Goal: Task Accomplishment & Management: Manage account settings

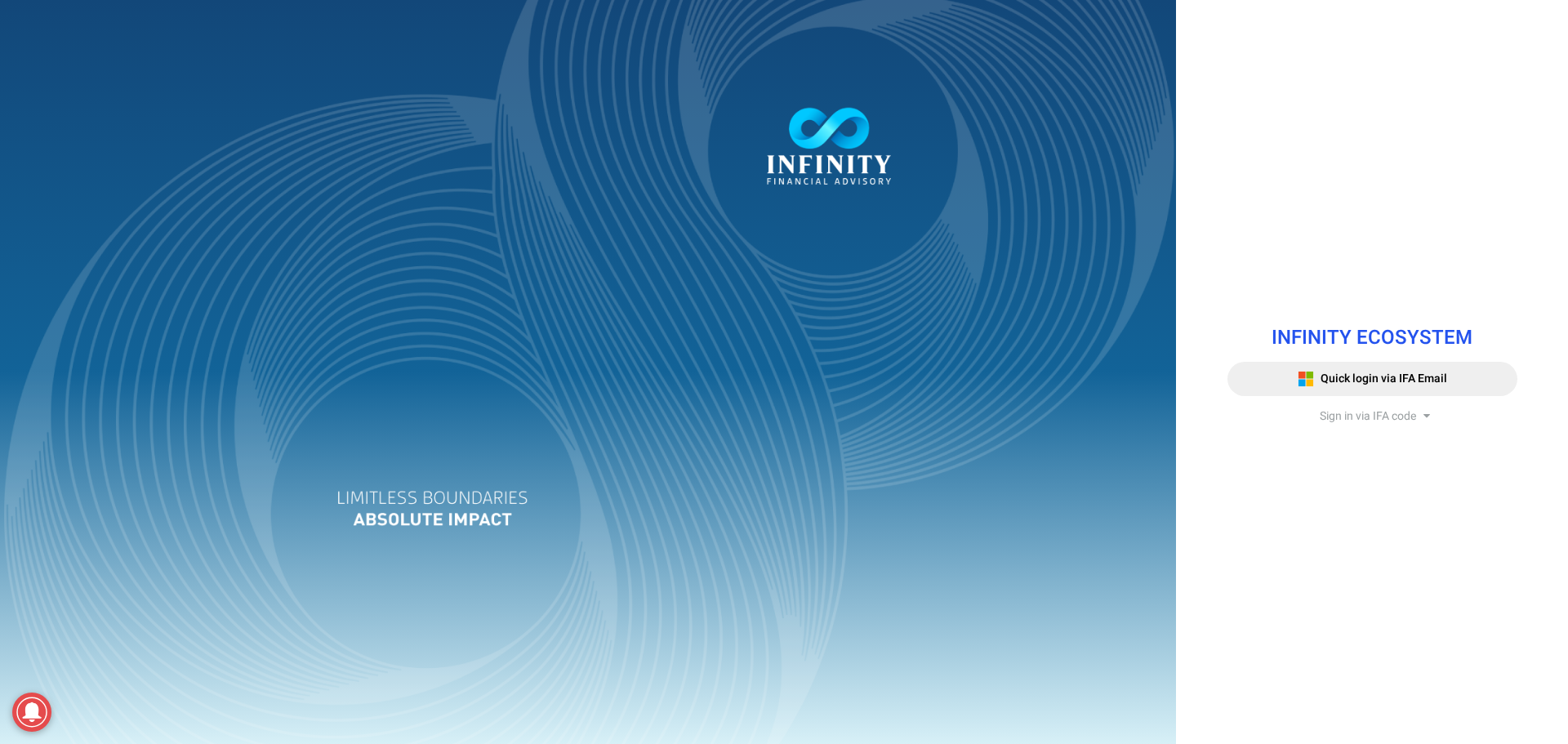
click at [1360, 419] on span "Sign in via IFA code" at bounding box center [1367, 416] width 96 height 17
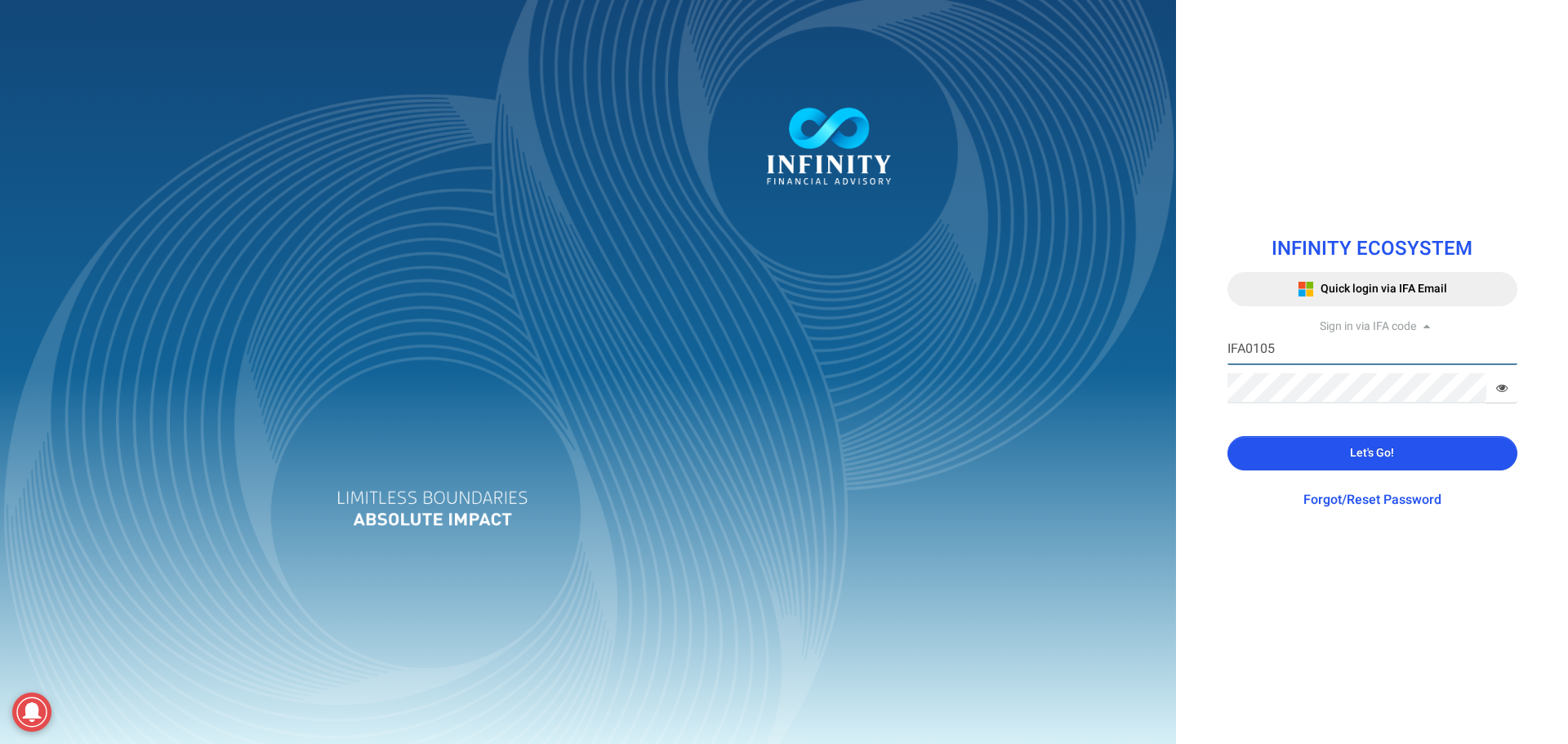
click at [1295, 360] on input "IFA0105" at bounding box center [1372, 349] width 290 height 30
type input "IFA0099"
click at [1315, 443] on button "Let's Go!" at bounding box center [1372, 453] width 290 height 35
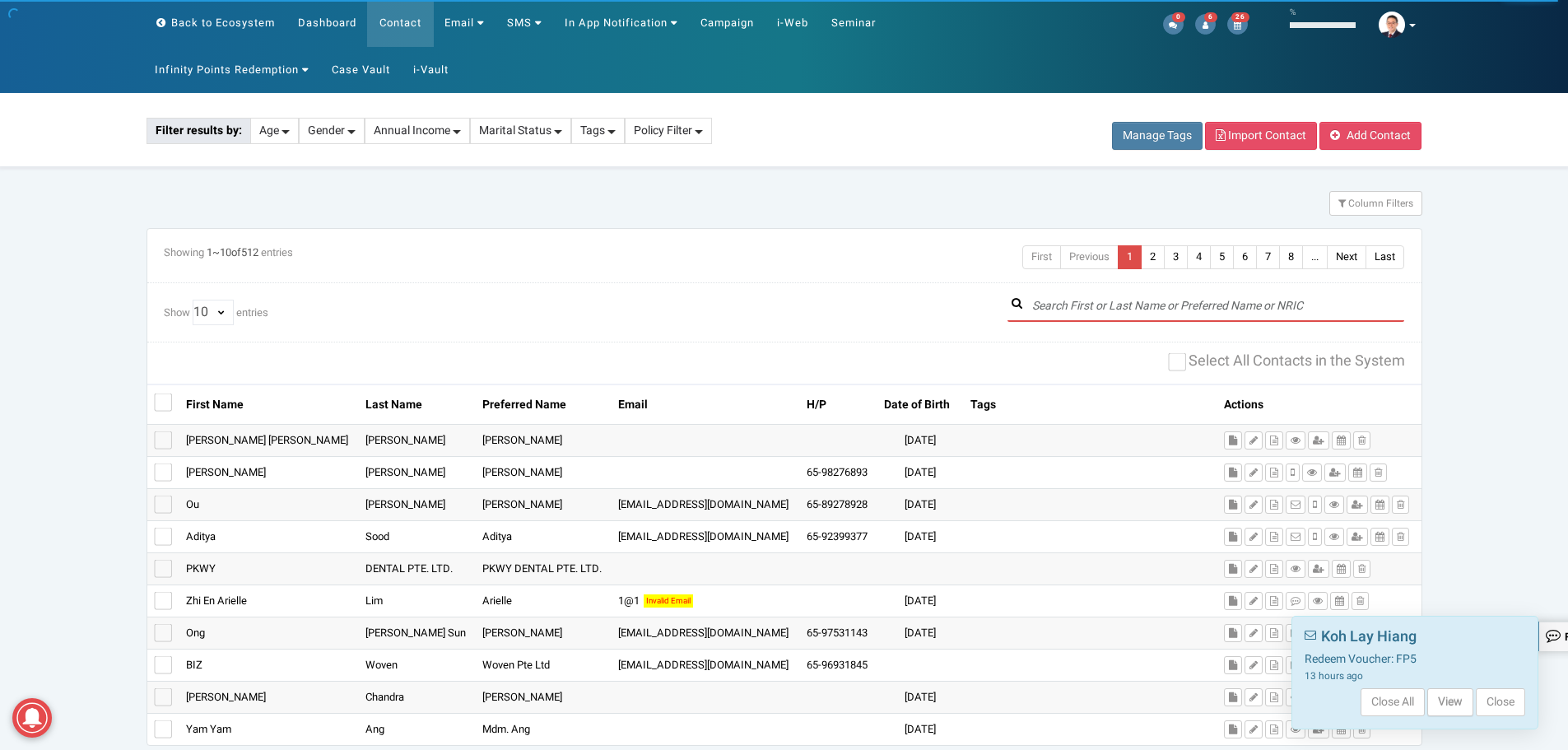
click at [1063, 306] on input "text" at bounding box center [1206, 306] width 398 height 31
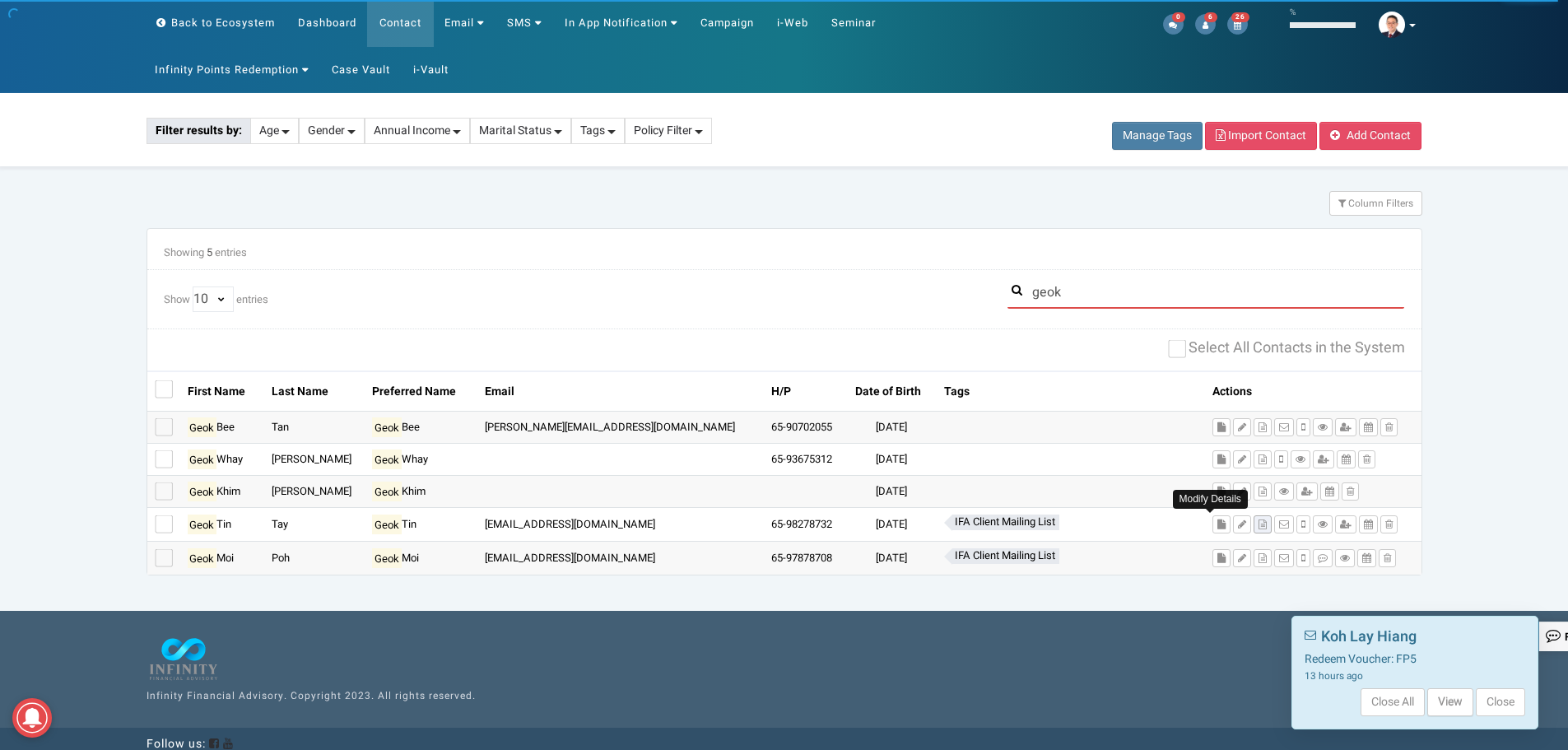
type input "geok"
click at [1258, 525] on icon at bounding box center [1262, 524] width 8 height 10
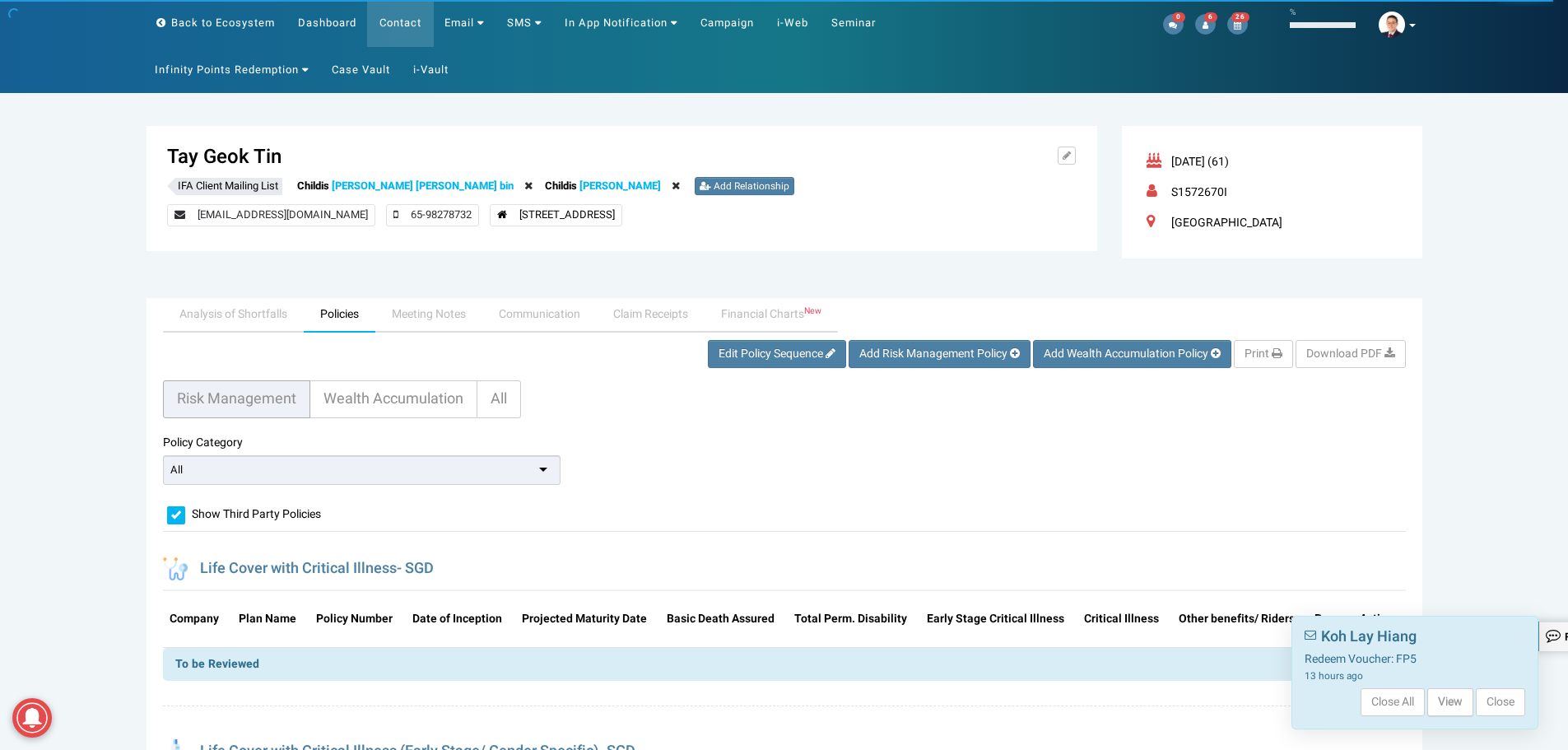
click at [379, 184] on link "Omar Dzulkarnain Tay-Lind bin" at bounding box center [422, 185] width 182 height 16
click at [644, 179] on link "[PERSON_NAME]" at bounding box center [620, 185] width 81 height 16
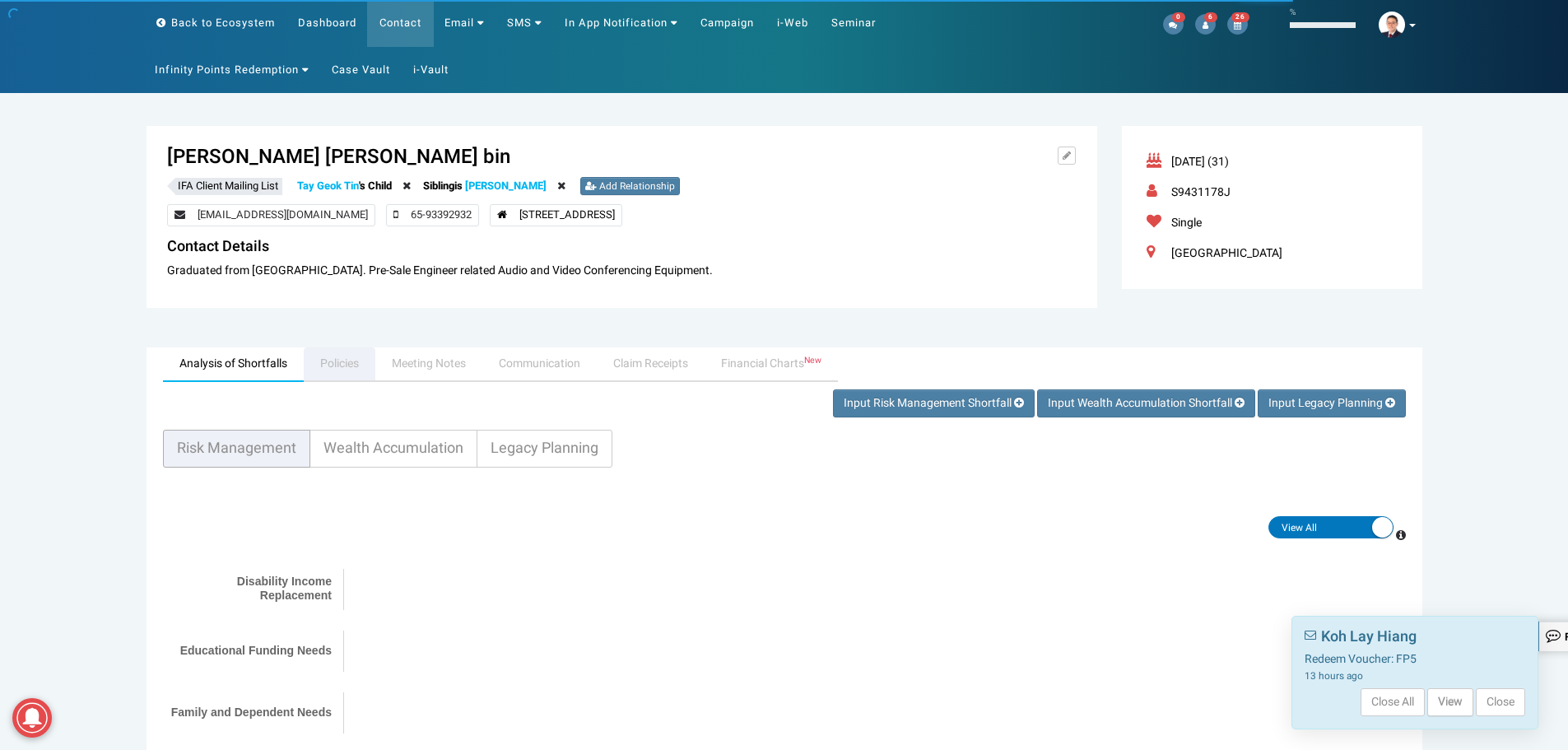
click at [370, 367] on link "Policies" at bounding box center [340, 365] width 71 height 35
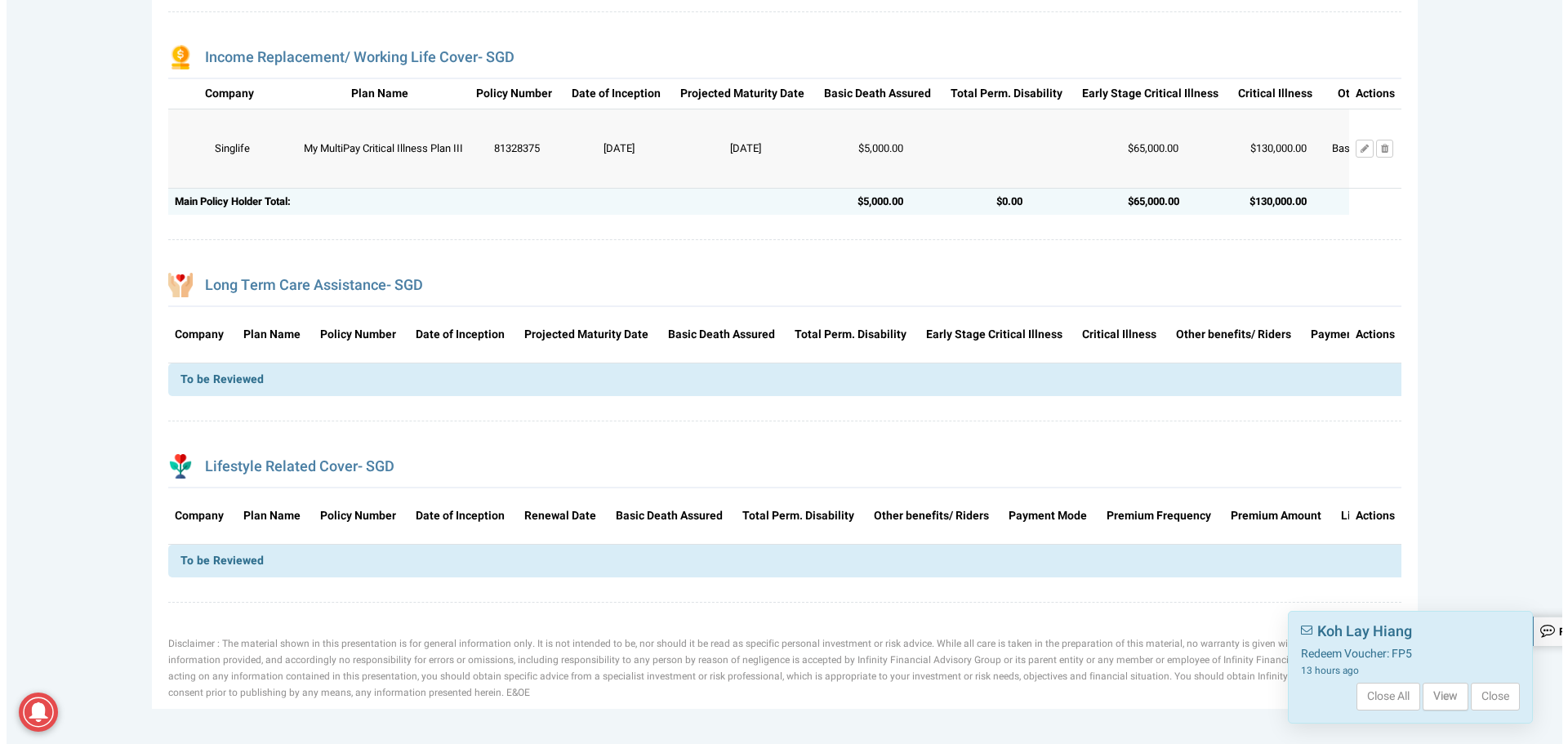
scroll to position [1470, 0]
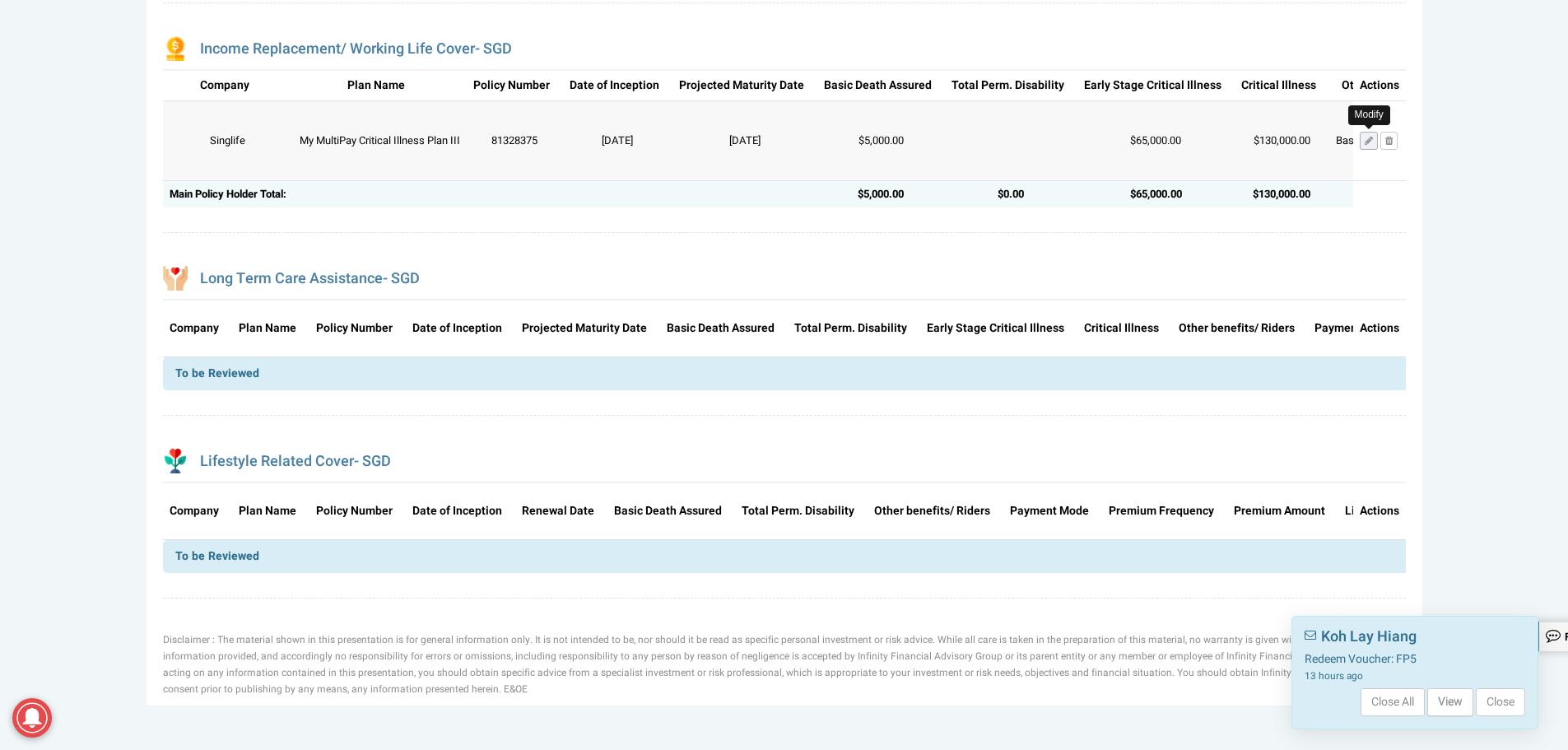
click at [1362, 150] on link "Modify" at bounding box center [1369, 141] width 18 height 18
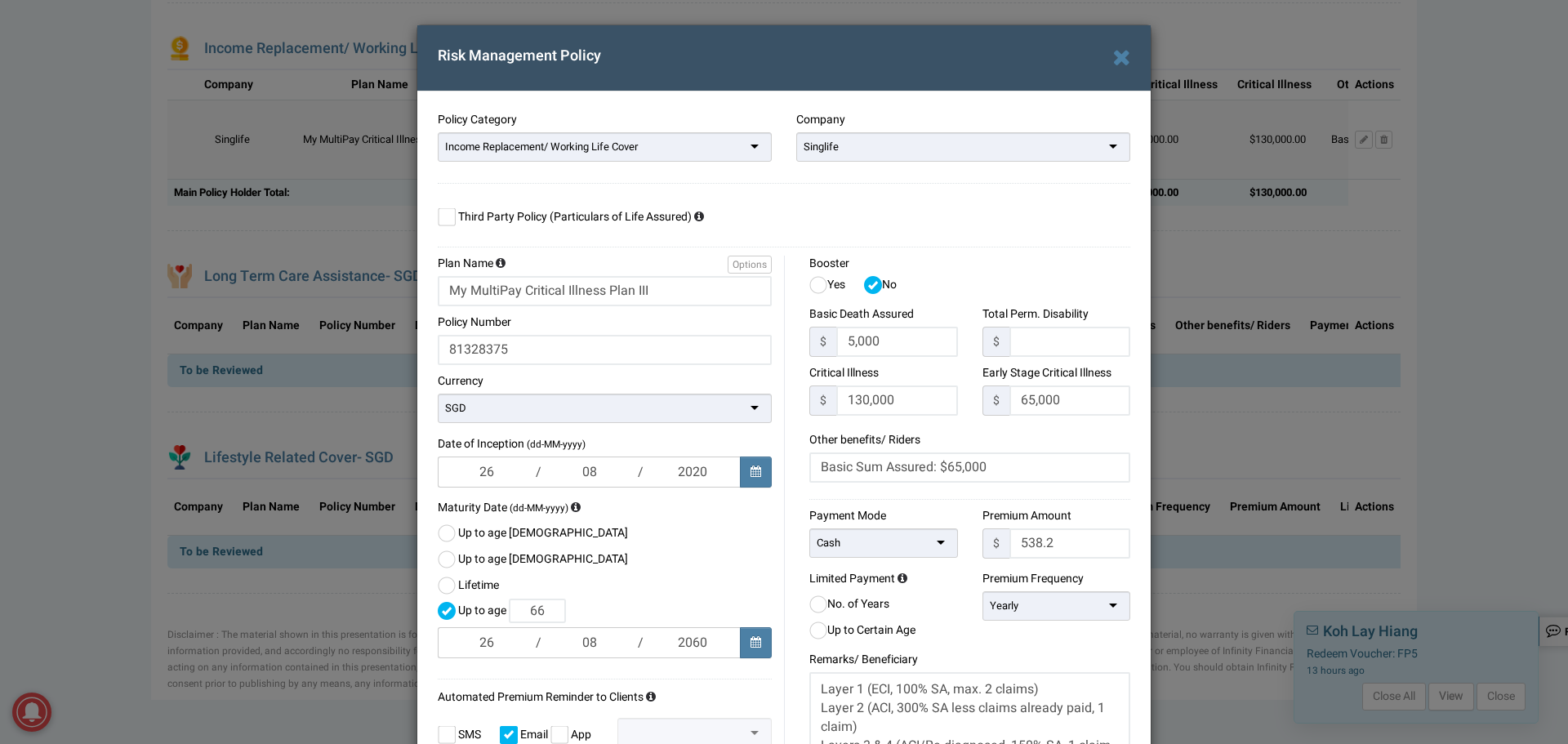
click at [789, 325] on div "Booster Yes No Basic Death Assured $ 5,000 Max value 999,999,999,999.99 $ $ 130…" at bounding box center [962, 549] width 358 height 587
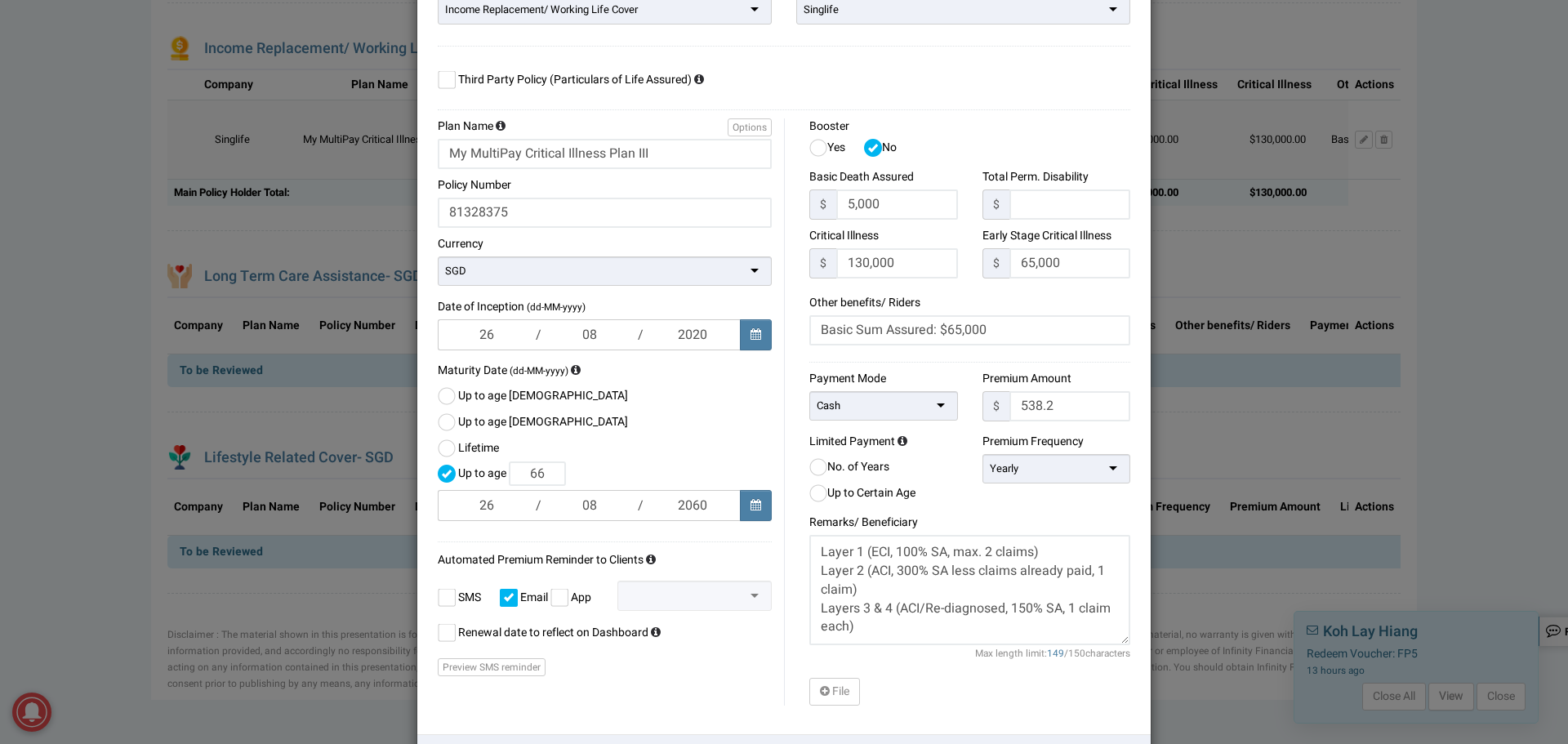
scroll to position [163, 0]
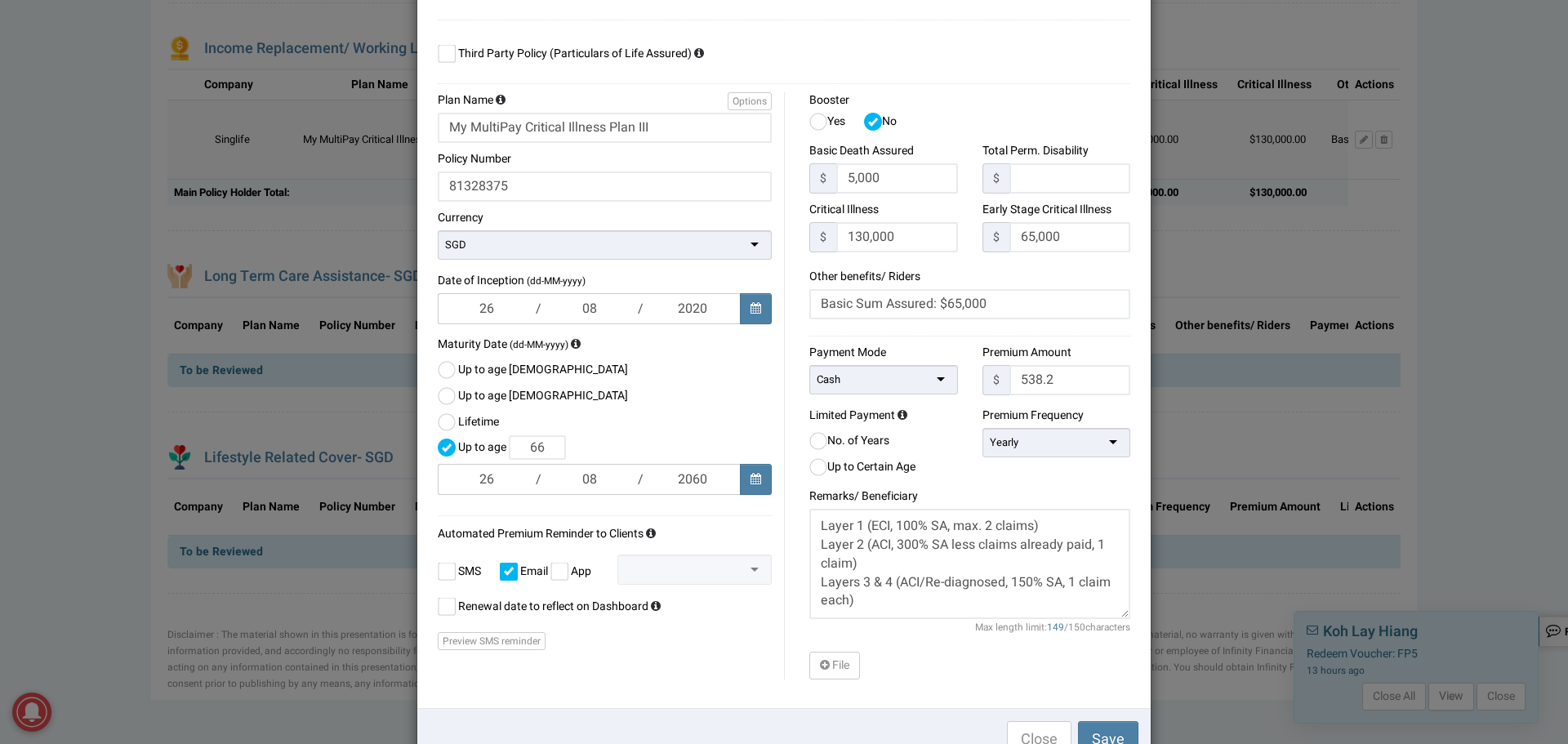
click at [746, 581] on div at bounding box center [695, 569] width 155 height 30
click at [745, 573] on div at bounding box center [695, 569] width 155 height 30
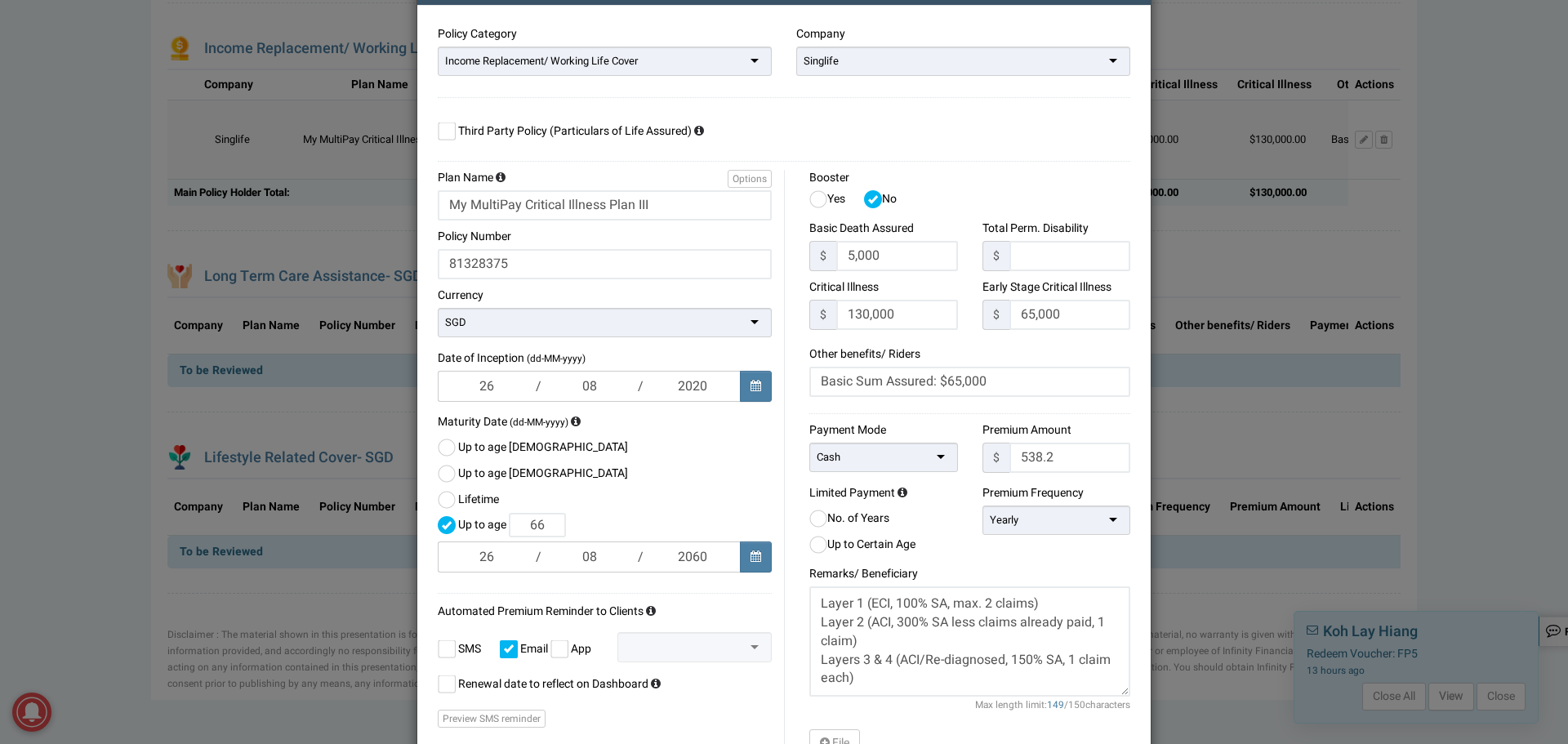
scroll to position [0, 0]
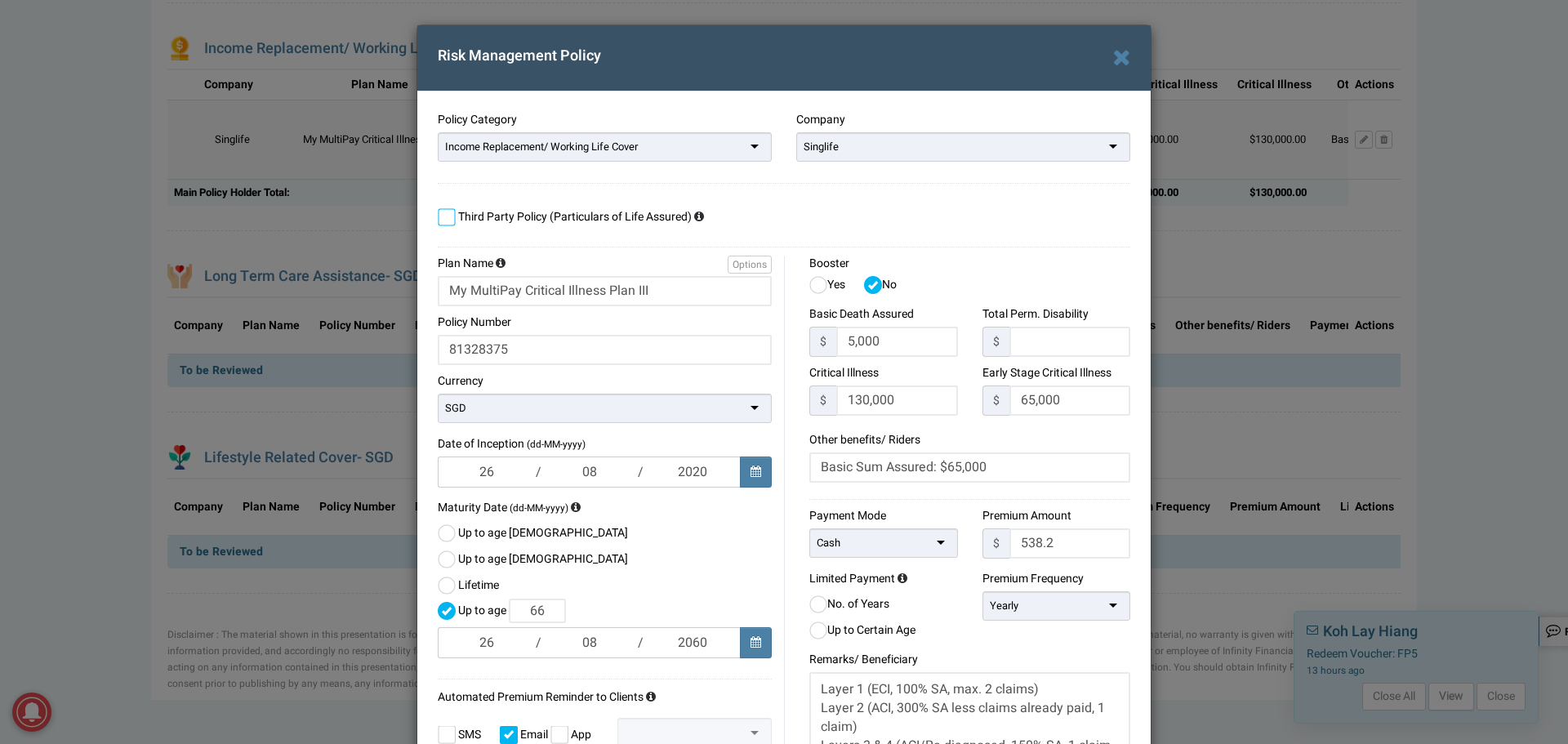
click at [446, 213] on label at bounding box center [447, 218] width 18 height 18
click at [438, 212] on input "checkbox" at bounding box center [438, 212] width 0 height 0
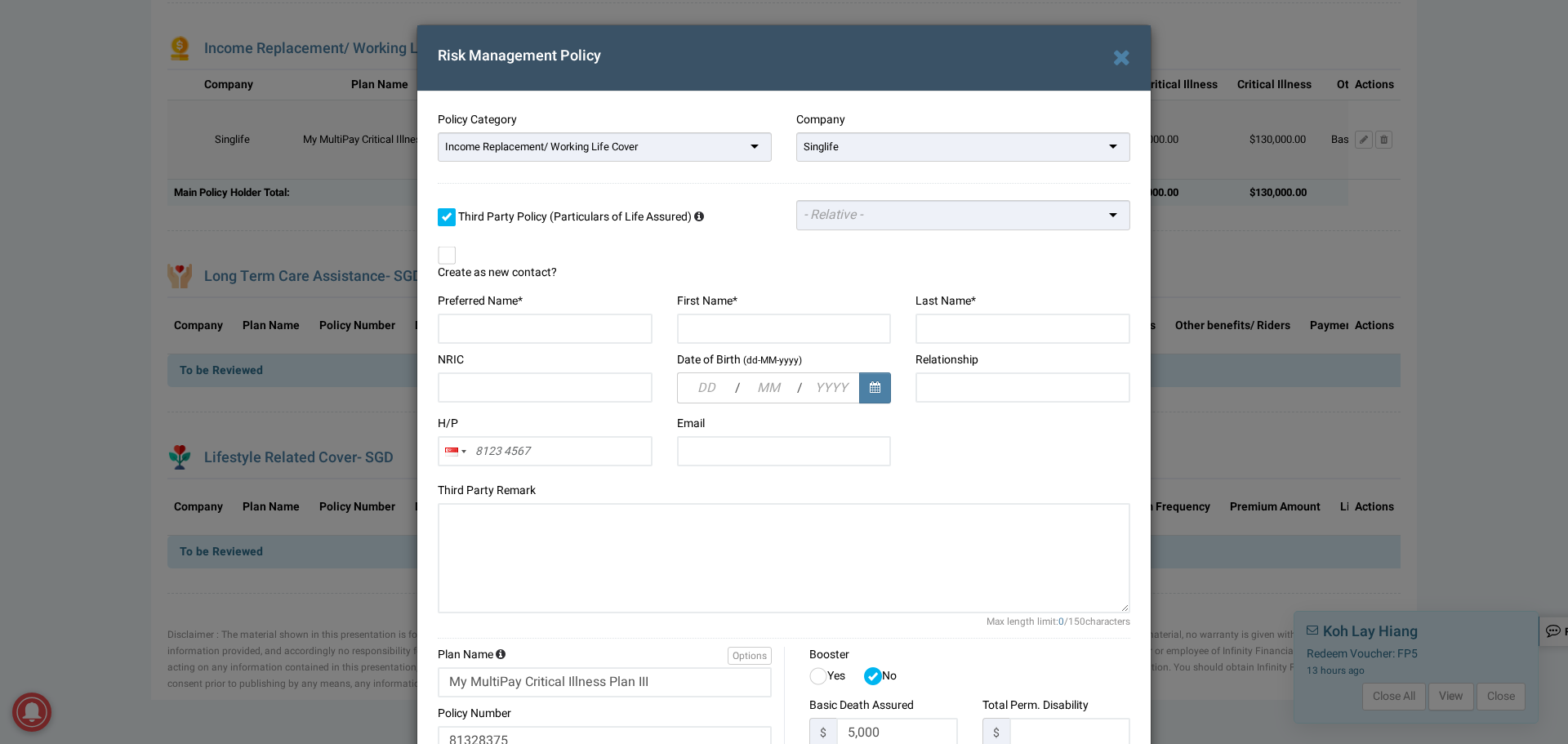
click at [977, 450] on div "H/P Singapore +65 China +86 Indonesia +62 Malaysia +6 Singapore +65 Thailand +6…" at bounding box center [784, 444] width 717 height 58
click at [835, 220] on input "text" at bounding box center [835, 215] width 63 height 15
type input "Geok Tin"
type input "Tay"
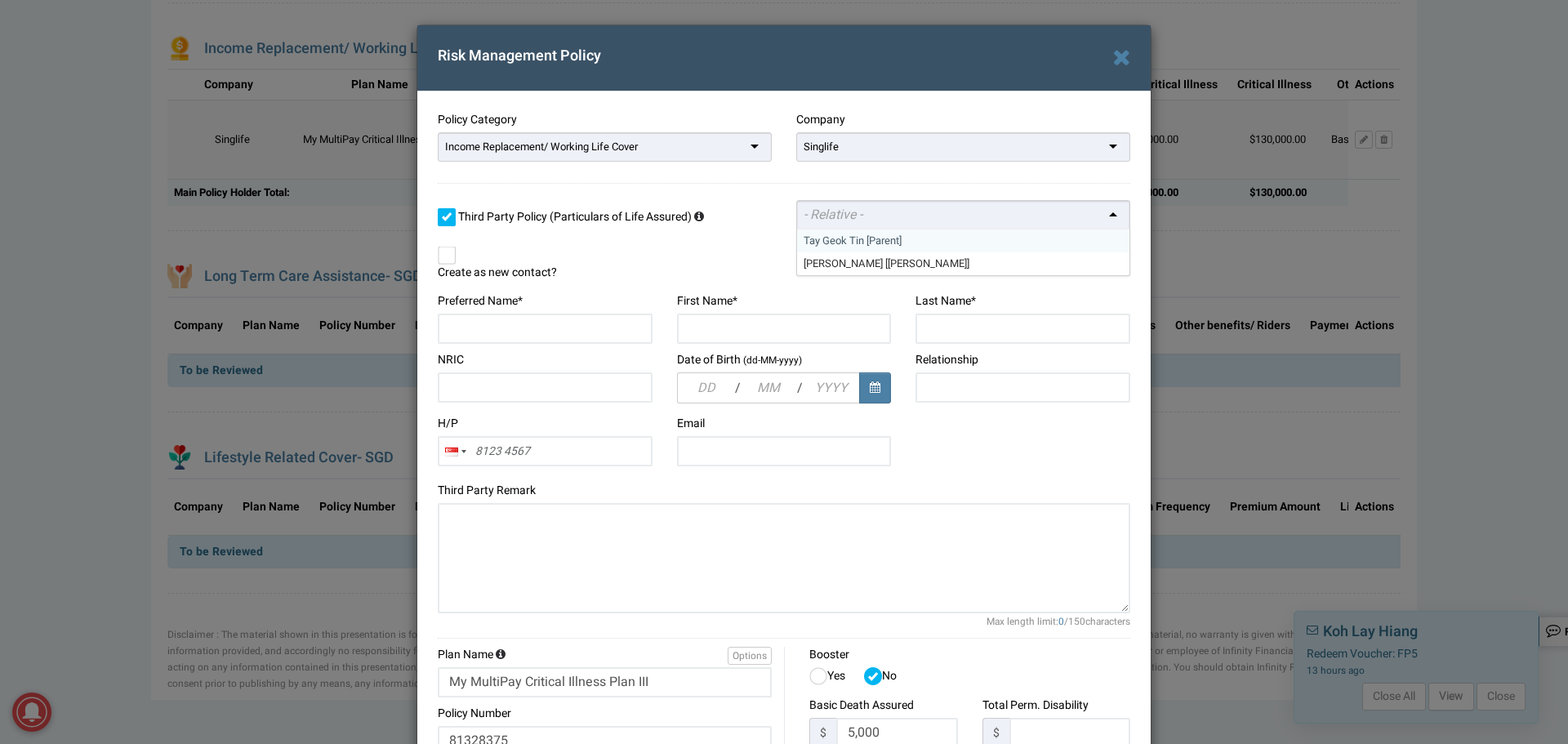
type input "S1572670I"
type input "Parent"
type input "9827 8732"
type input "tayyasmin@yahoo.com"
type input "08"
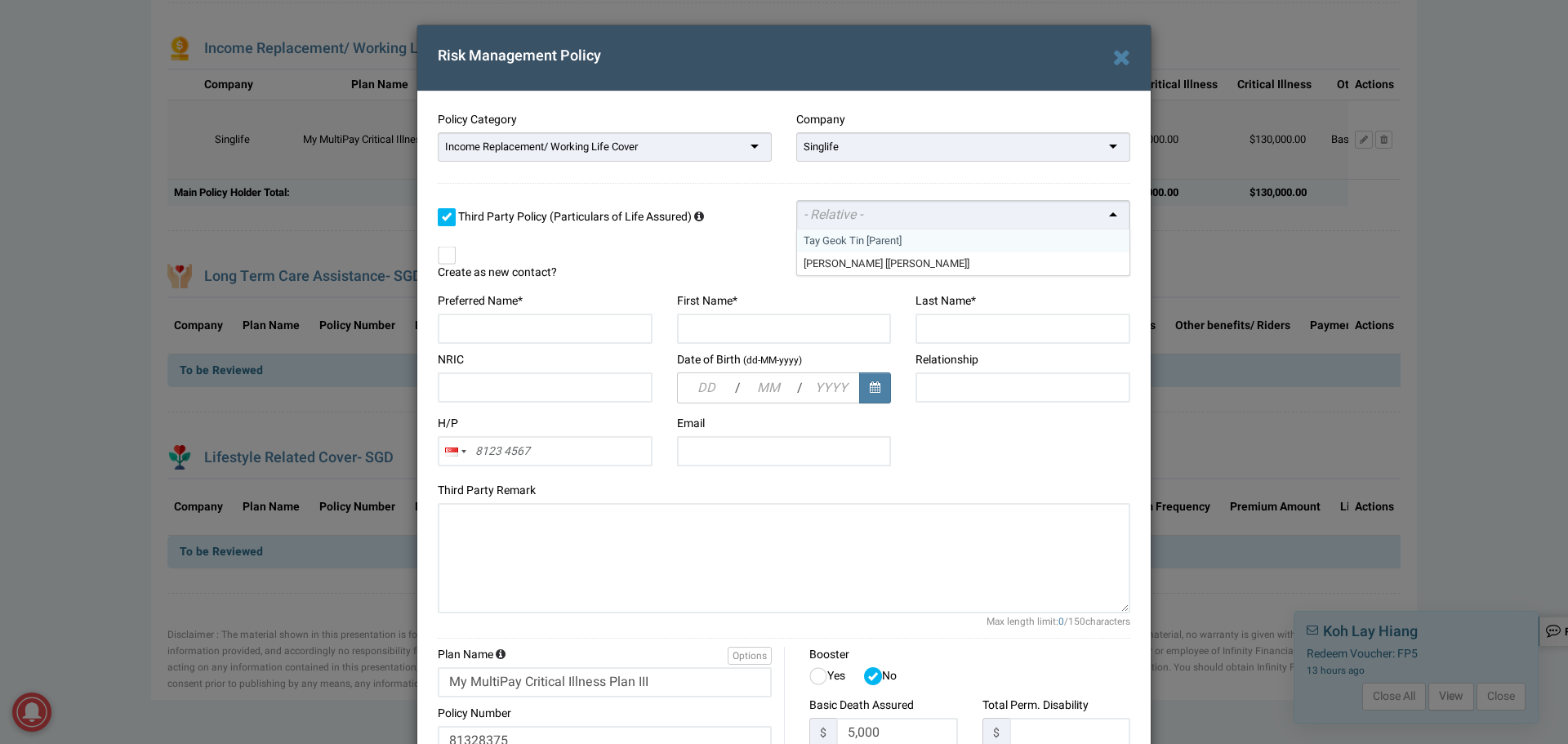
type input "09"
type input "1963"
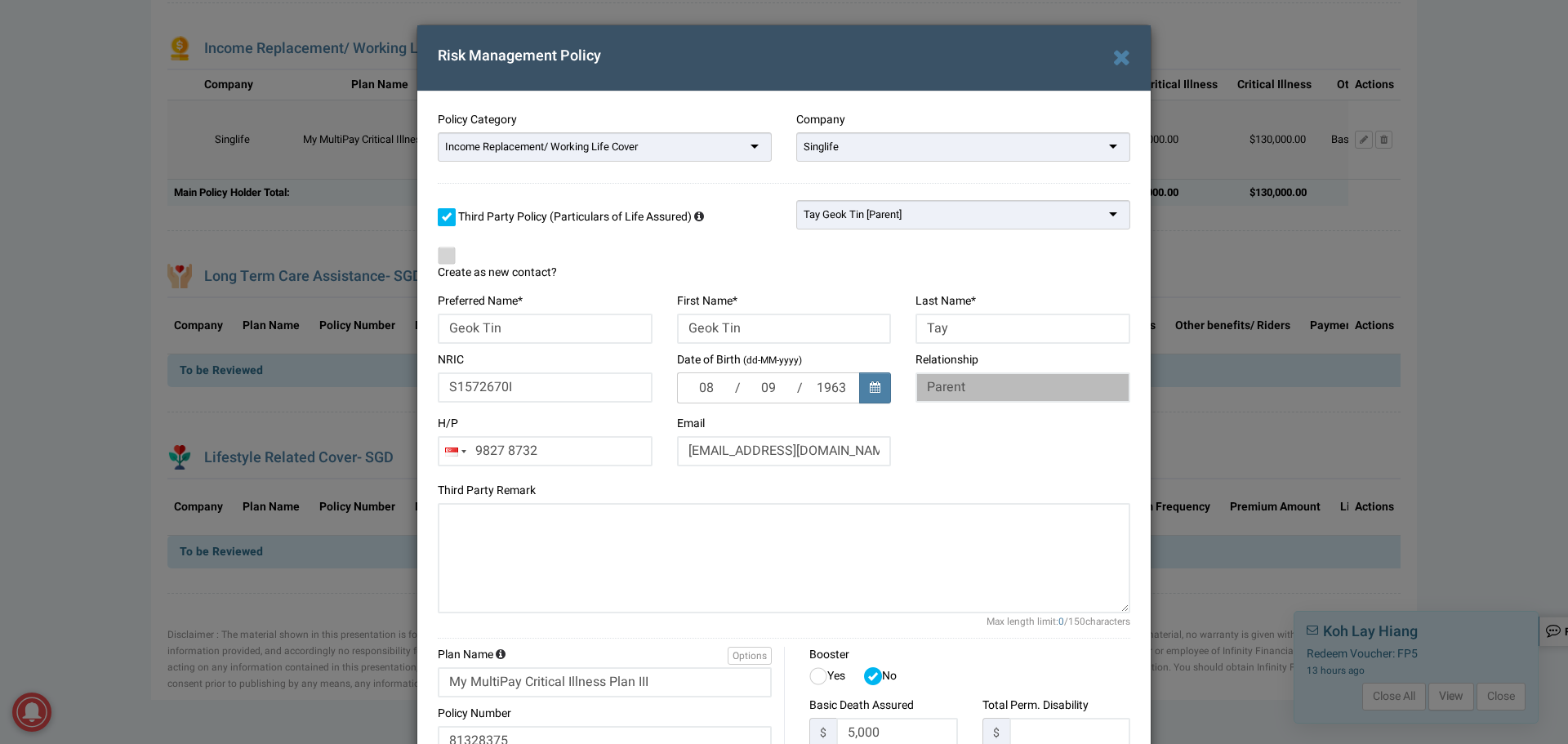
click at [953, 444] on div "H/P 9827 8732 Singapore +65 China +86 Indonesia +62 Malaysia +6 Singapore +65 T…" at bounding box center [784, 444] width 717 height 58
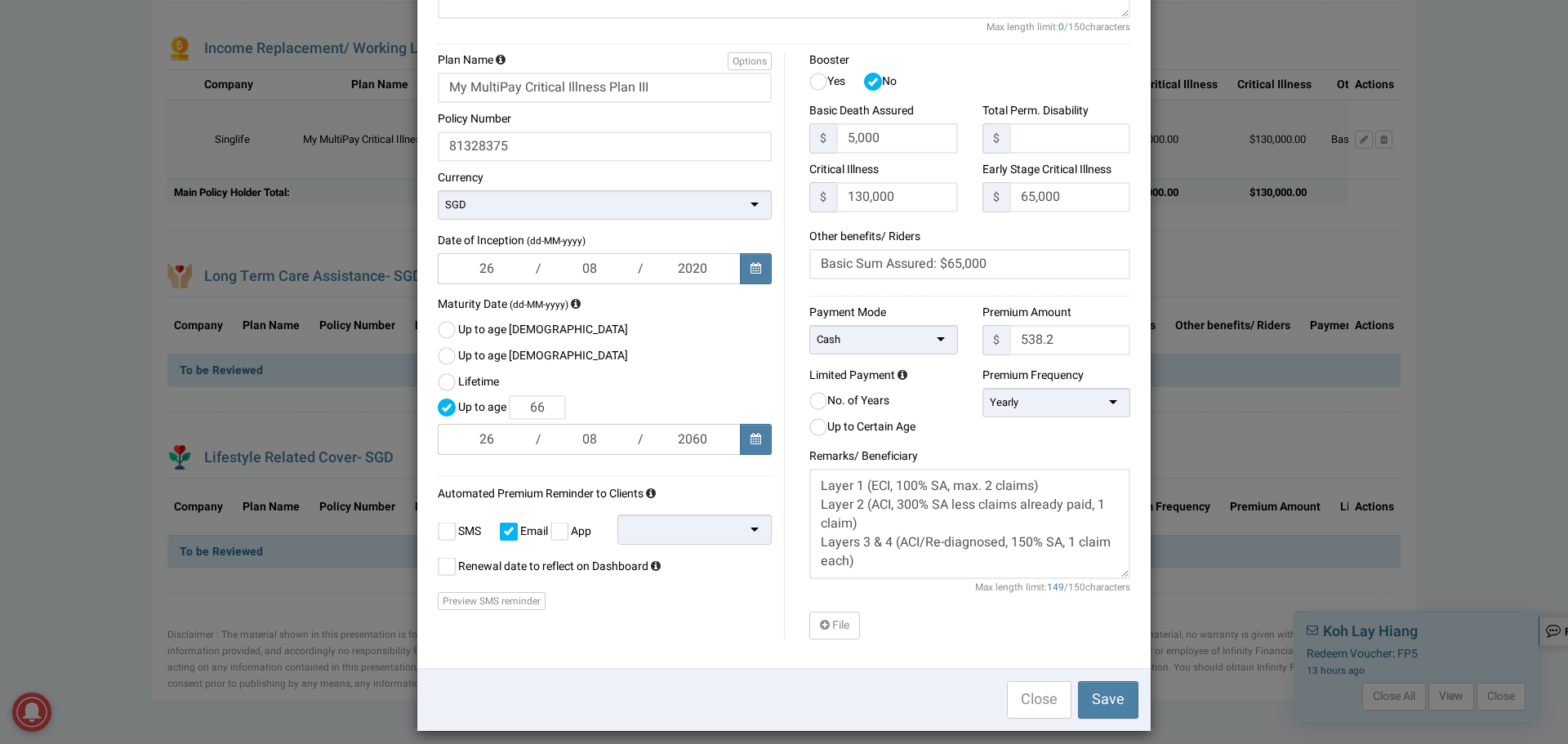
scroll to position [606, 0]
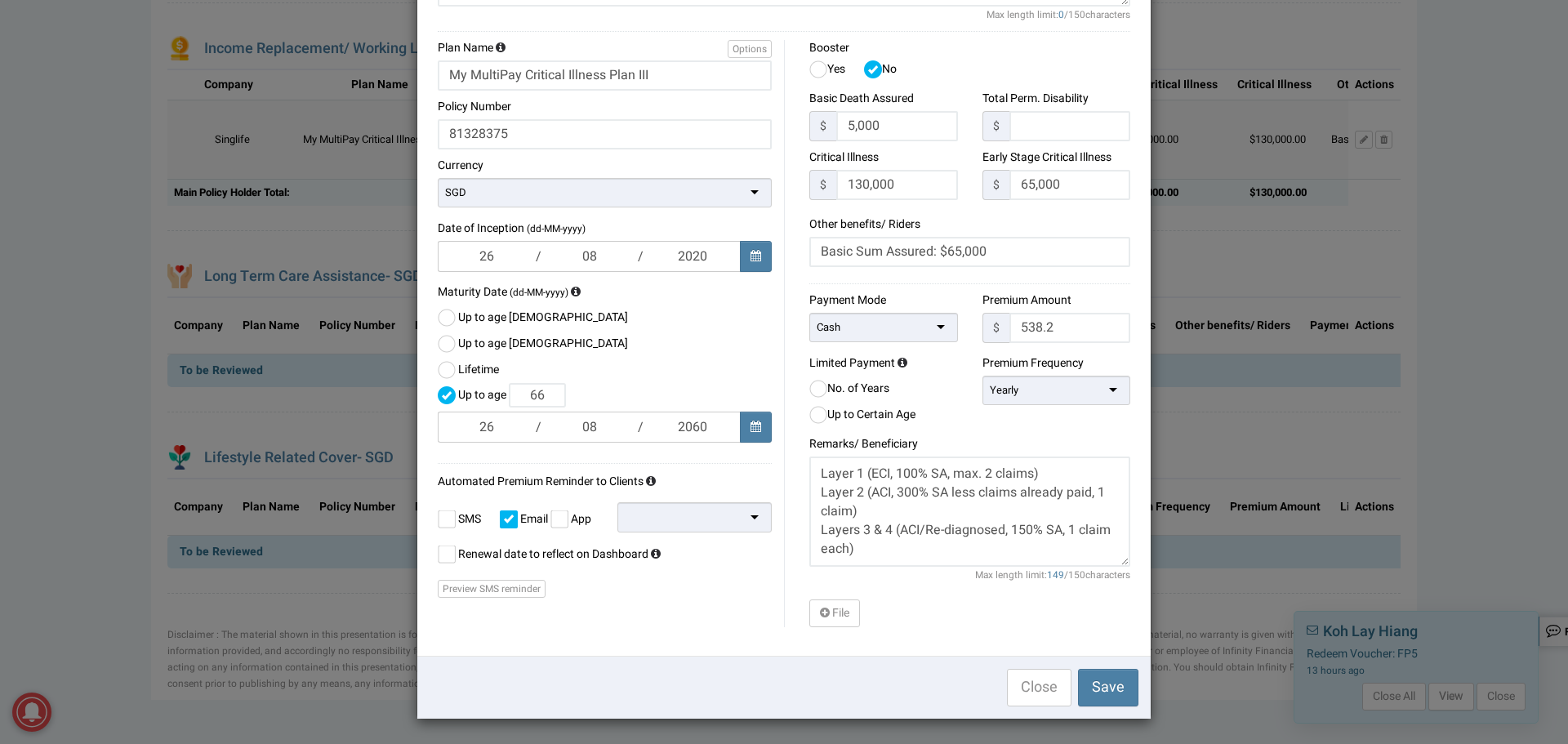
click at [760, 502] on div at bounding box center [695, 517] width 155 height 30
click at [784, 499] on div "Booster Yes No Basic Death Assured $ 5,000 Max value 999,999,999,999.99 $ $ 130…" at bounding box center [962, 334] width 358 height 587
click at [731, 523] on div "Third Party" at bounding box center [695, 517] width 155 height 30
click at [784, 500] on div "Booster Yes No Basic Death Assured $ 5,000 Max value 999,999,999,999.99 $ $ 130…" at bounding box center [962, 334] width 358 height 587
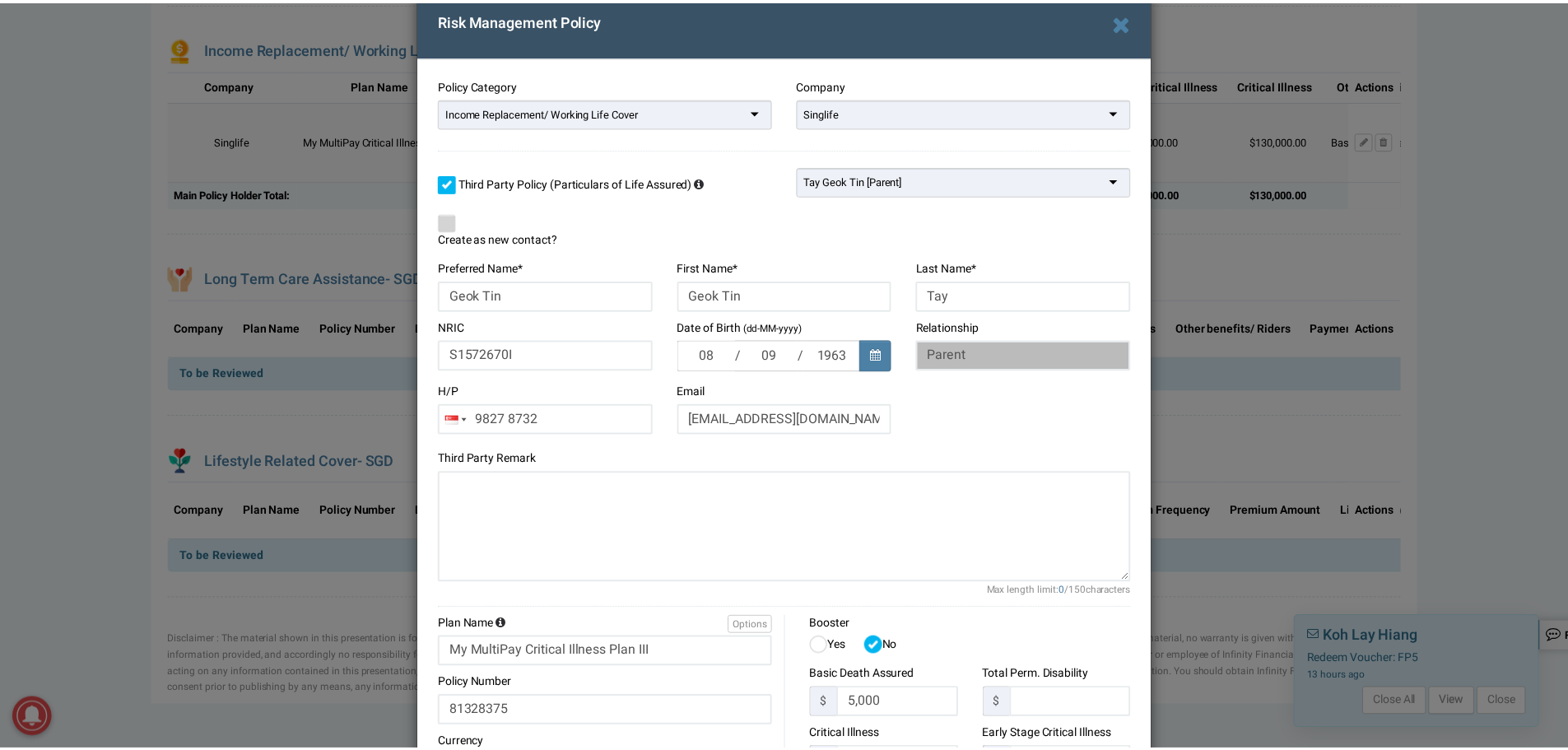
scroll to position [0, 0]
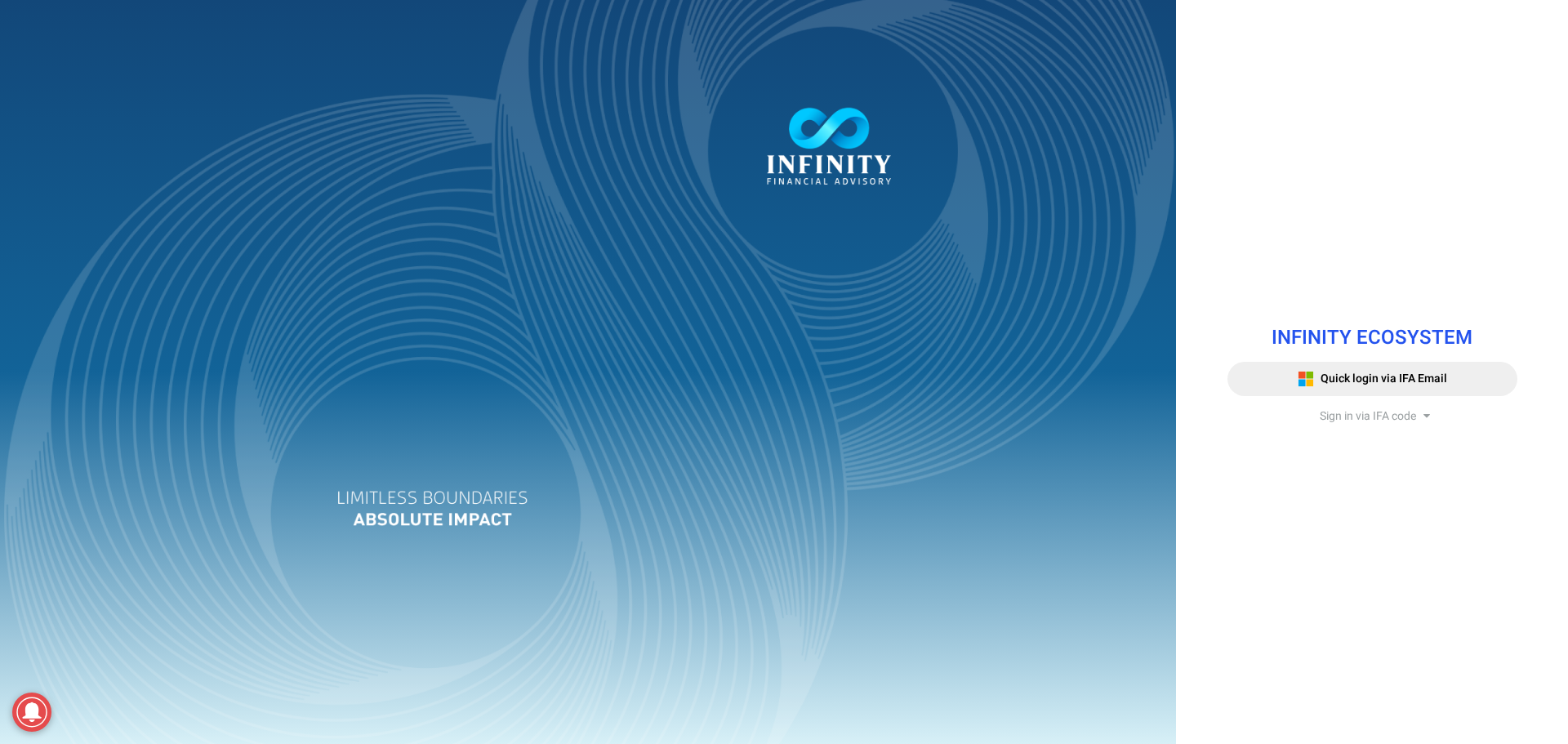
click at [1394, 410] on span "Sign in via IFA code" at bounding box center [1367, 416] width 96 height 17
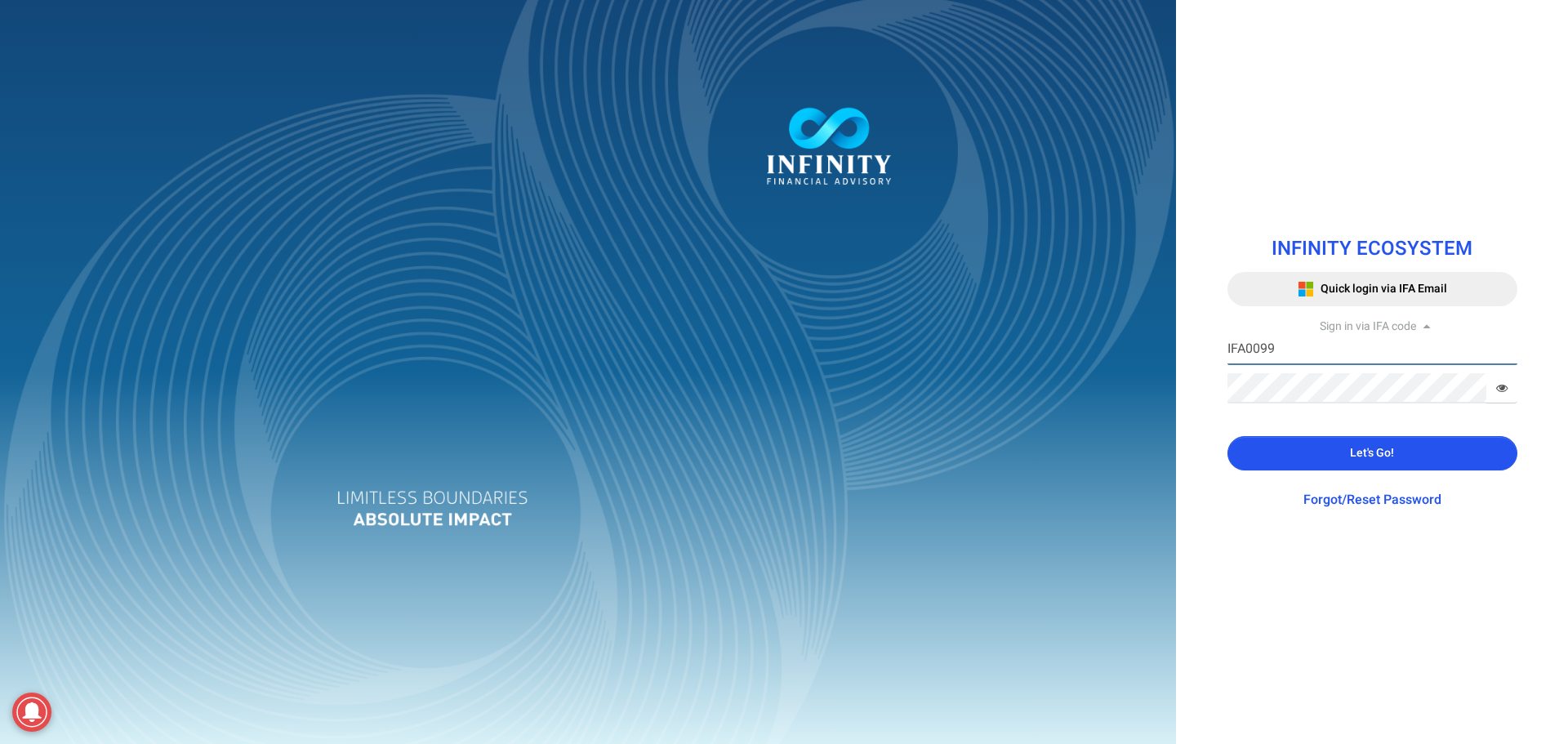
click at [1276, 350] on input "IFA0099" at bounding box center [1372, 349] width 290 height 30
type input "IFA0105"
click at [1216, 453] on div "INFINITY ECOSYSTEM Quick login via IFA Email Sign in via IFA code IFA0105 IFA C…" at bounding box center [1373, 372] width 315 height 308
click at [1284, 453] on button "Let's Go!" at bounding box center [1372, 453] width 290 height 35
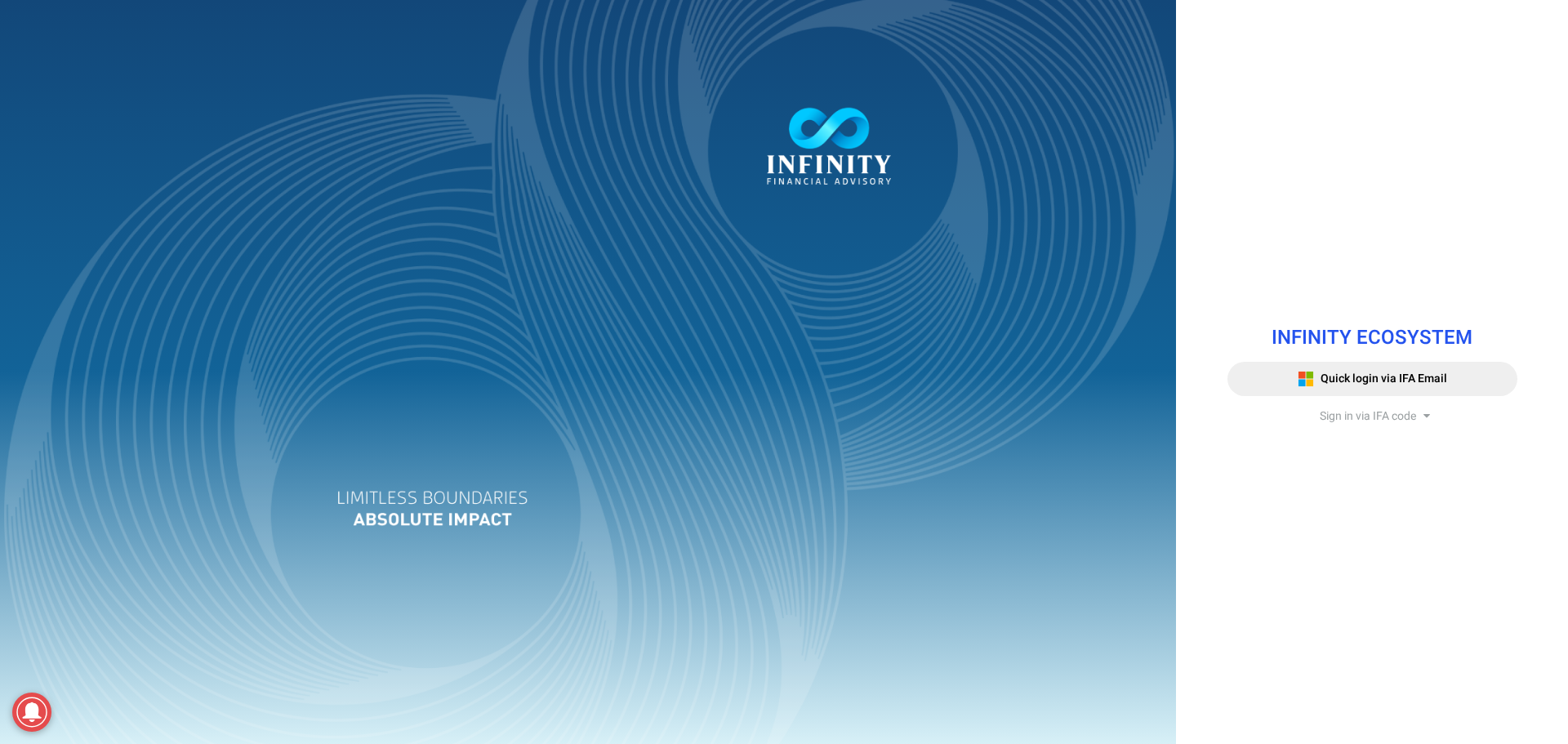
drag, startPoint x: 1363, startPoint y: 413, endPoint x: 1323, endPoint y: 405, distance: 40.8
click at [1362, 413] on span "Sign in via IFA code" at bounding box center [1367, 416] width 96 height 17
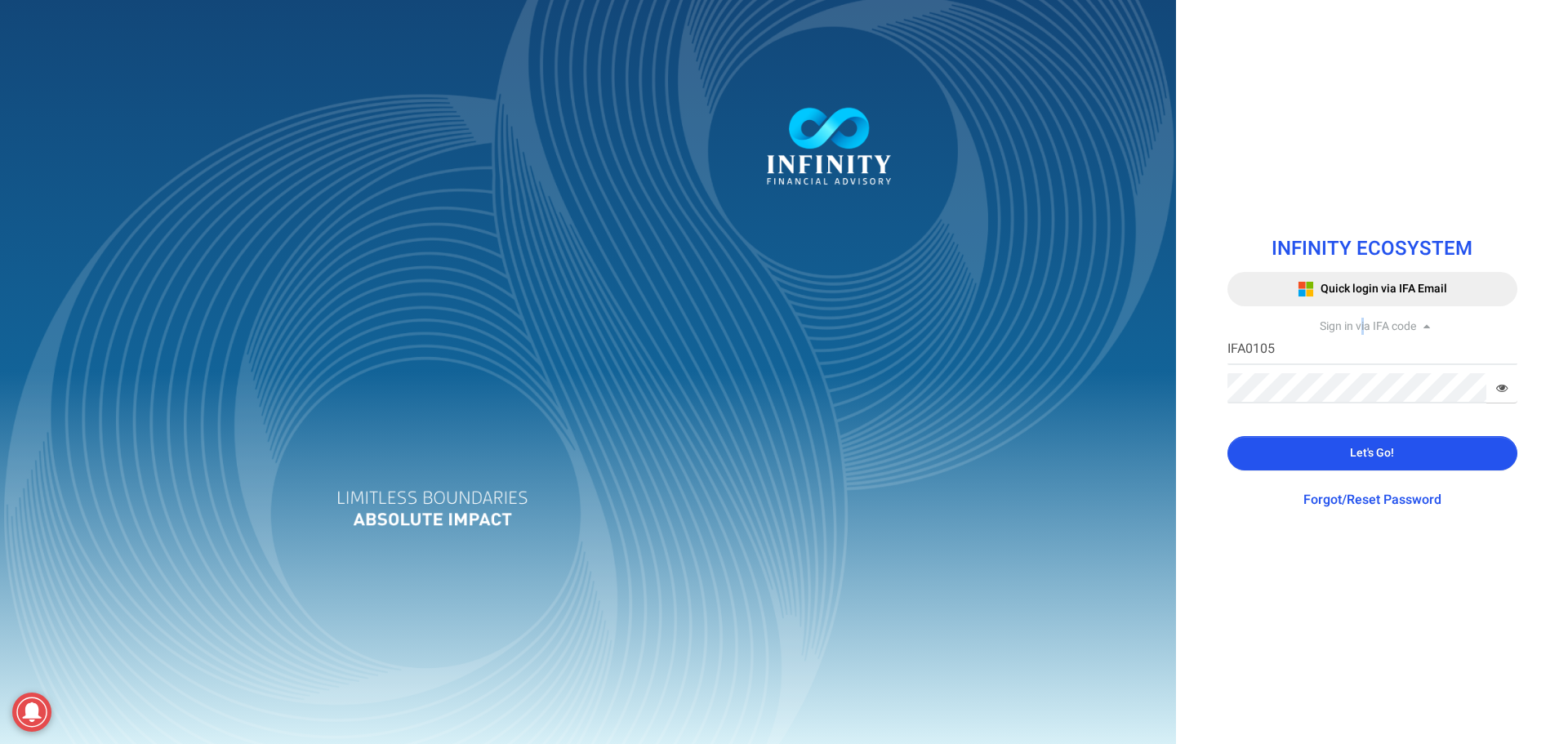
click at [1298, 458] on button "Let's Go!" at bounding box center [1372, 453] width 290 height 35
